Goal: Task Accomplishment & Management: Manage account settings

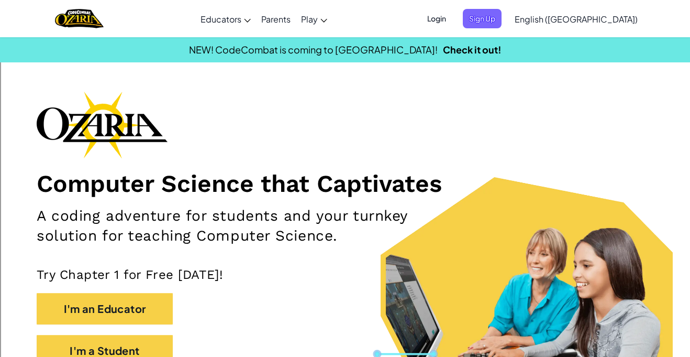
click at [452, 16] on span "Login" at bounding box center [436, 18] width 31 height 19
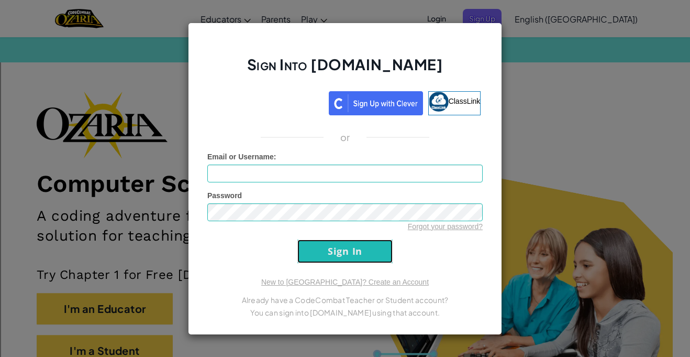
click at [346, 242] on input "Sign In" at bounding box center [344, 251] width 95 height 24
